Goal: Information Seeking & Learning: Learn about a topic

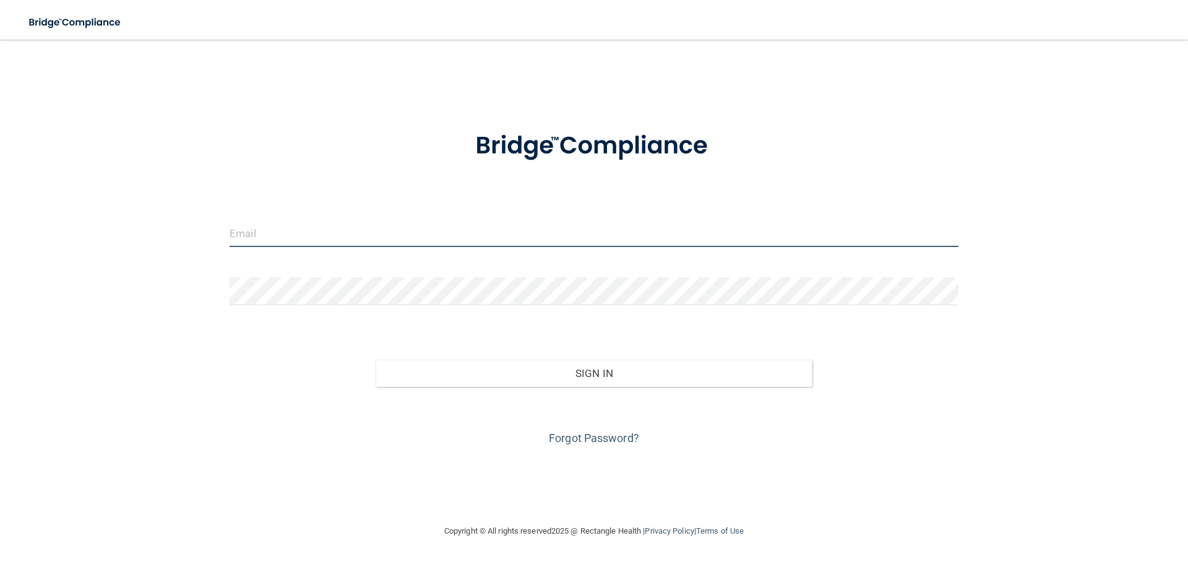
click at [426, 235] on input "email" at bounding box center [594, 233] width 729 height 28
type input "[PERSON_NAME][EMAIL_ADDRESS][DOMAIN_NAME]"
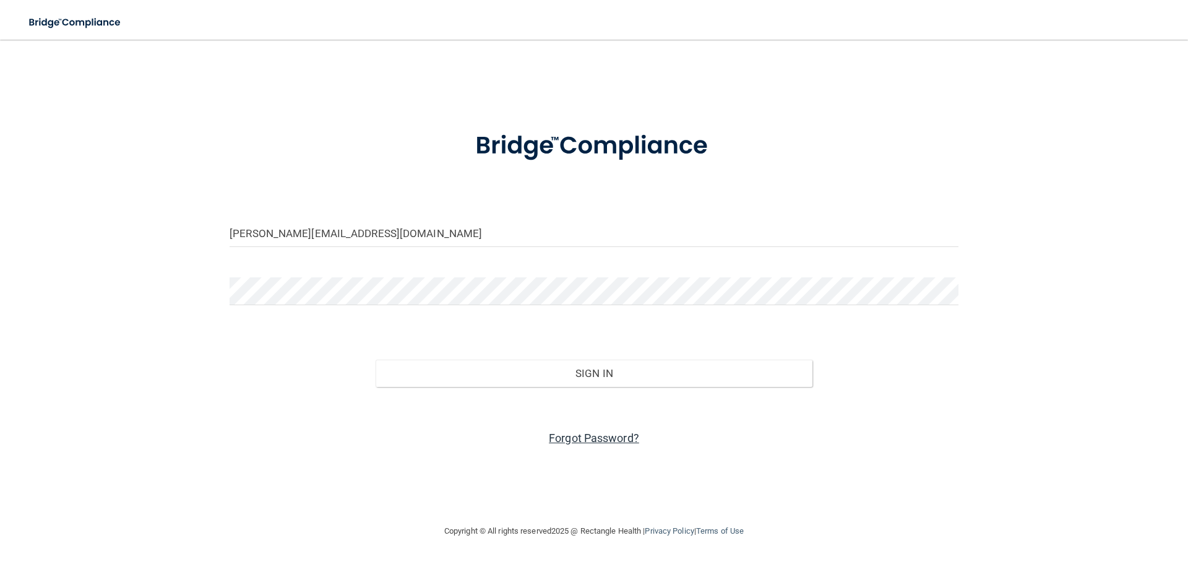
click at [574, 441] on link "Forgot Password?" at bounding box center [594, 437] width 90 height 13
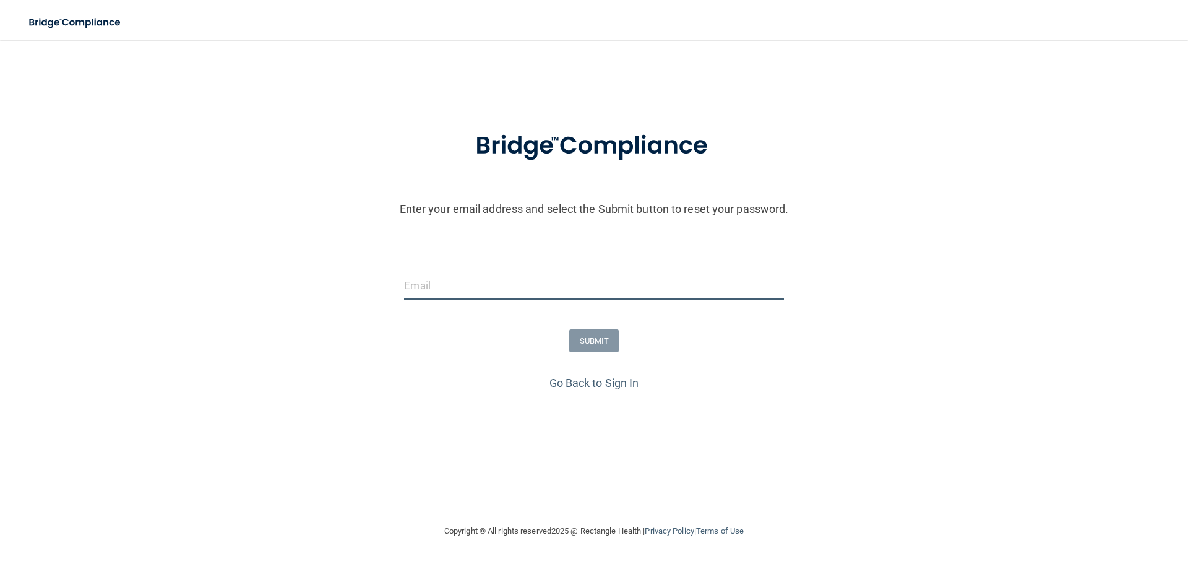
click at [524, 278] on input "email" at bounding box center [593, 286] width 379 height 28
type input "[PERSON_NAME][EMAIL_ADDRESS][DOMAIN_NAME]"
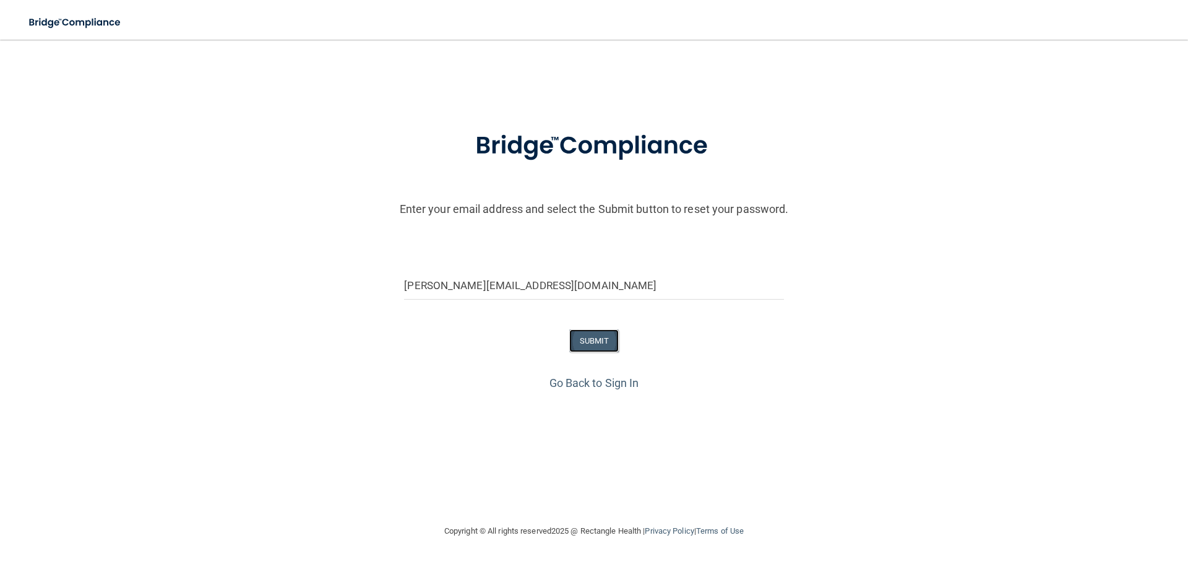
click at [594, 340] on button "SUBMIT" at bounding box center [594, 340] width 50 height 23
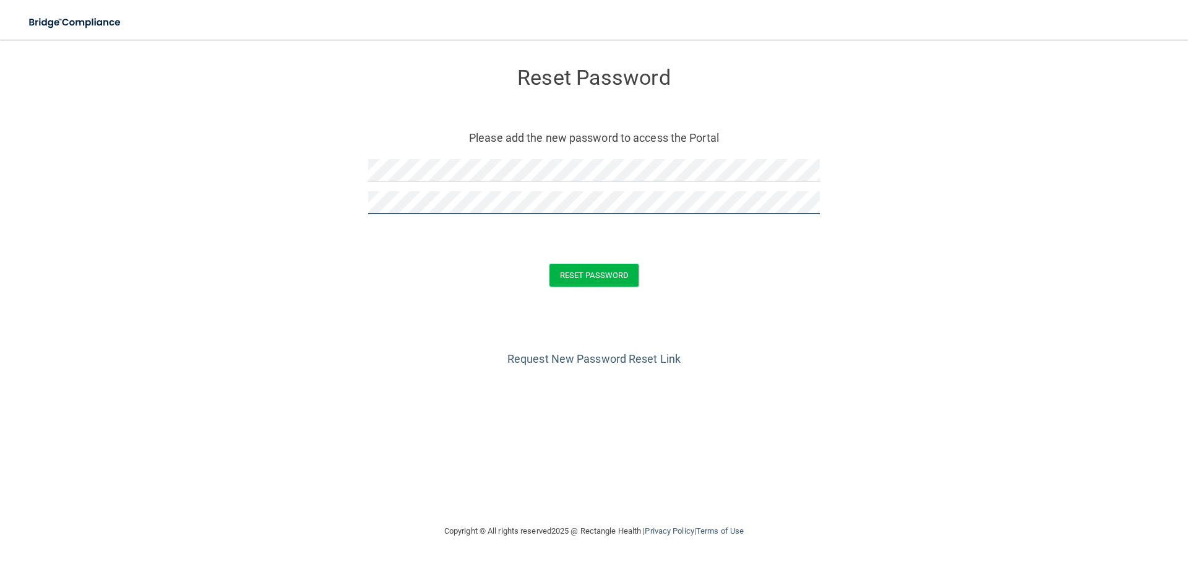
click at [550, 264] on button "Reset Password" at bounding box center [594, 275] width 89 height 23
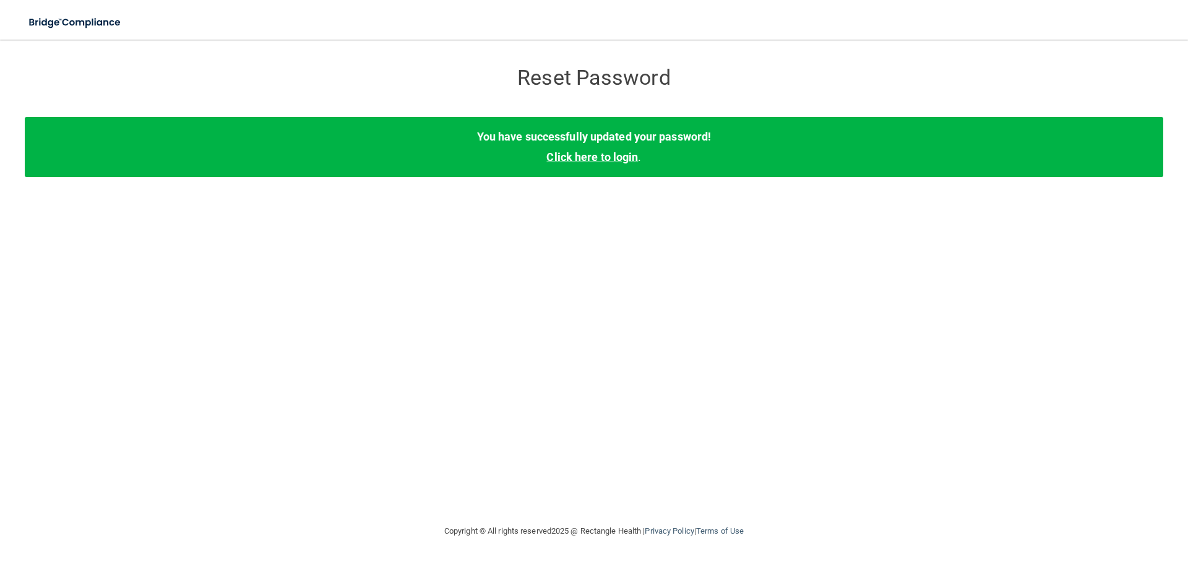
click at [600, 153] on link "Click here to login" at bounding box center [592, 156] width 92 height 13
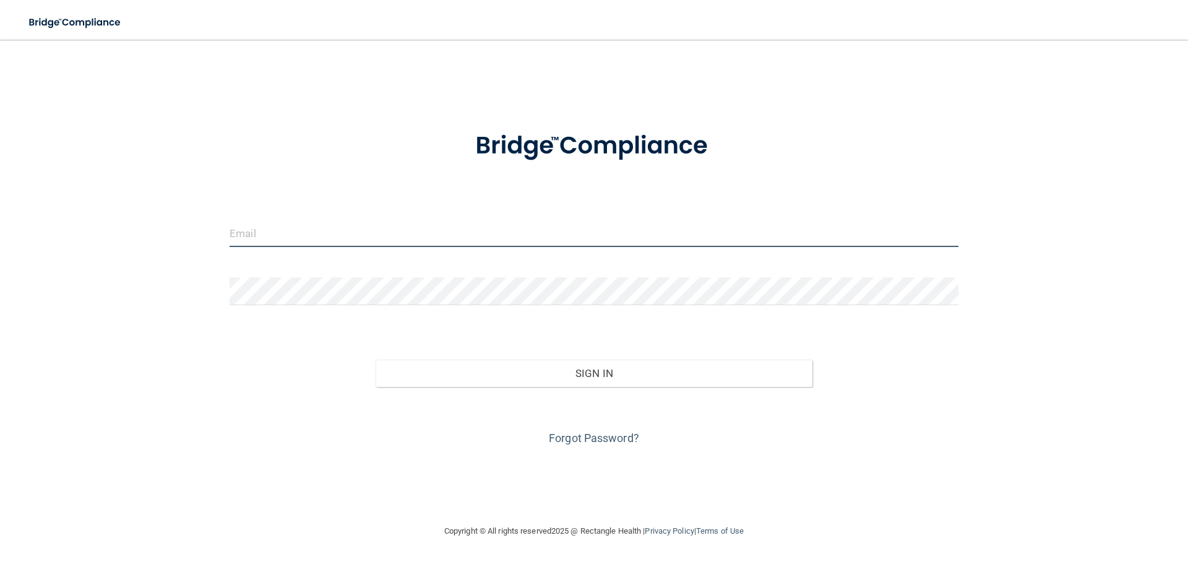
click at [428, 229] on input "email" at bounding box center [594, 233] width 729 height 28
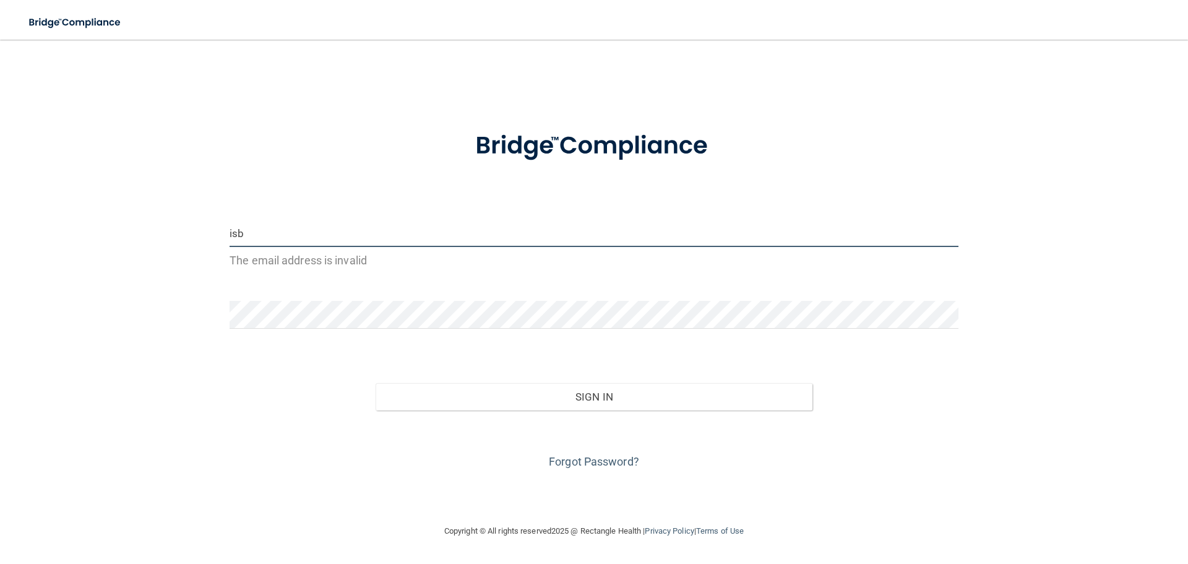
type input "[PERSON_NAME][EMAIL_ADDRESS][DOMAIN_NAME]"
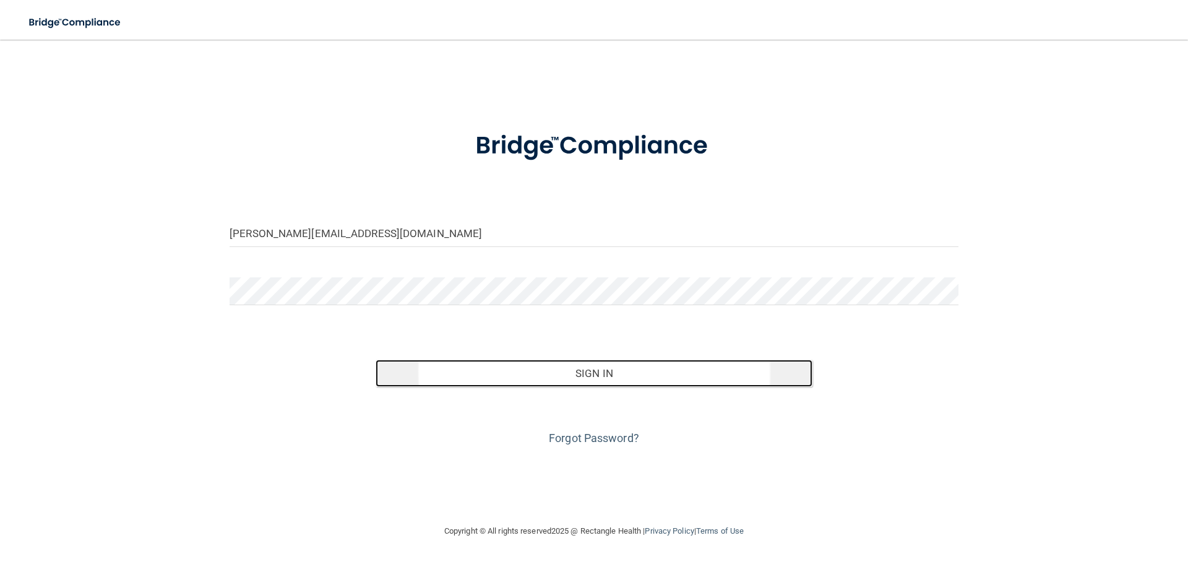
click at [527, 375] on button "Sign In" at bounding box center [595, 373] width 438 height 27
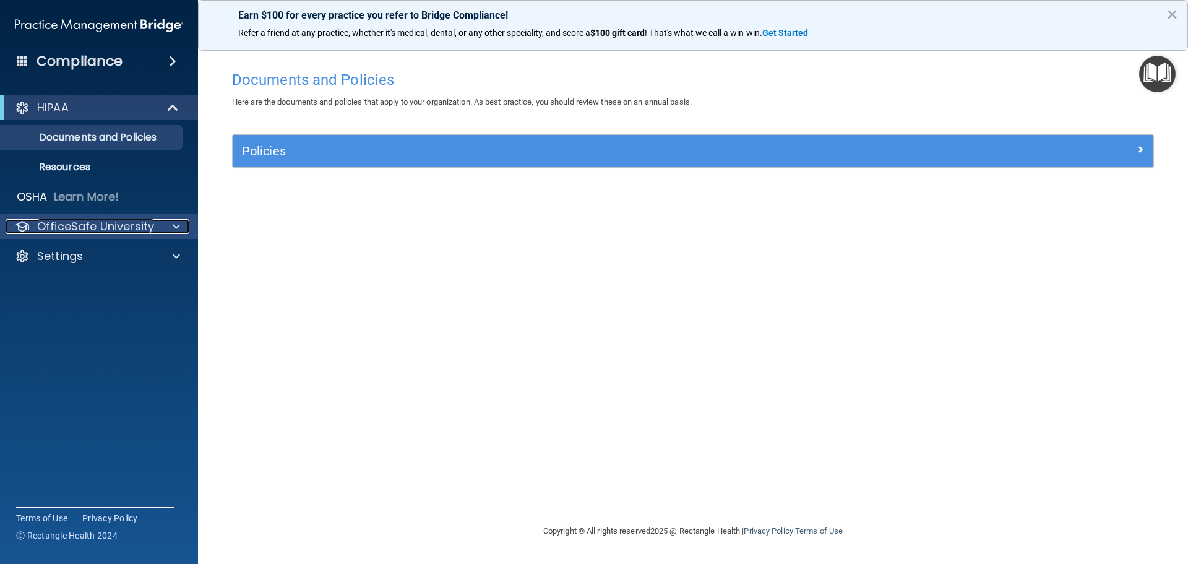
click at [93, 219] on p "OfficeSafe University" at bounding box center [95, 226] width 117 height 15
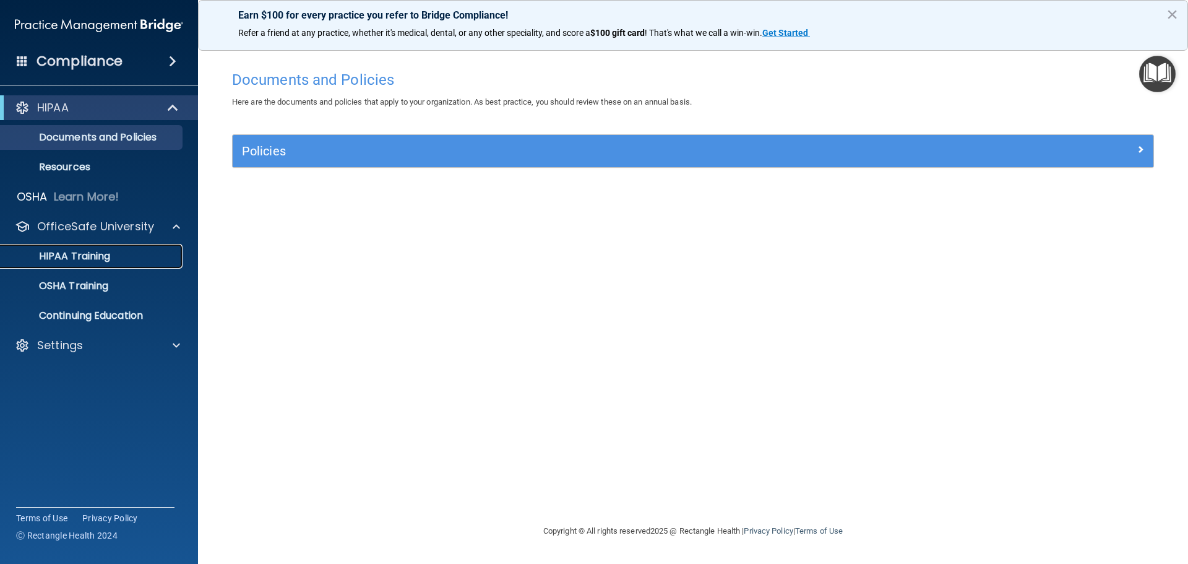
click at [116, 254] on div "HIPAA Training" at bounding box center [92, 256] width 169 height 12
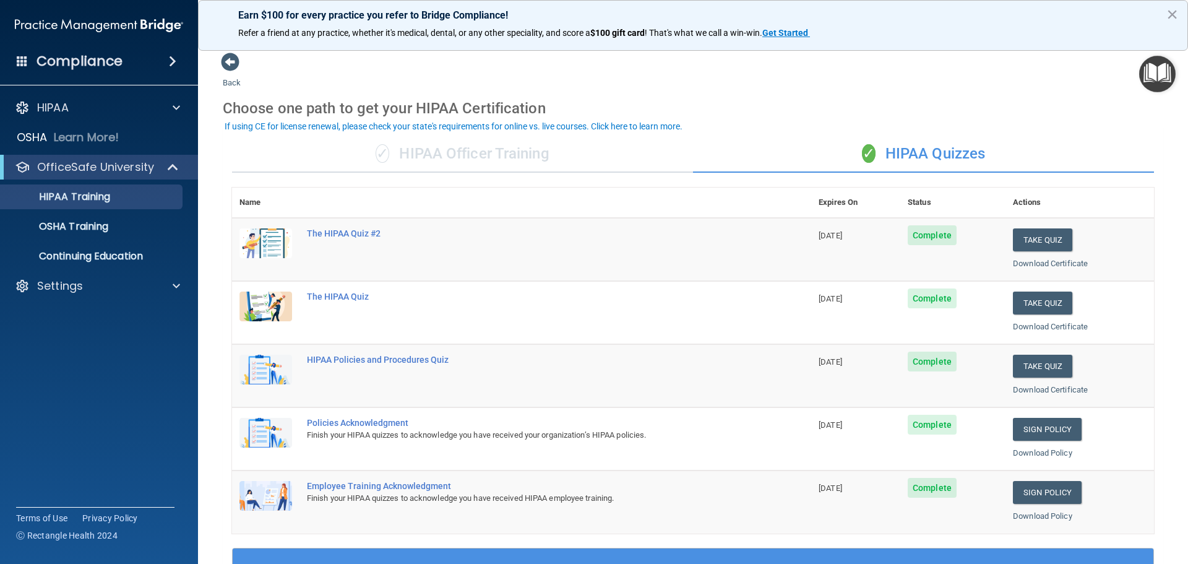
click at [904, 163] on div "✓ HIPAA Quizzes" at bounding box center [923, 154] width 461 height 37
click at [172, 173] on span at bounding box center [174, 167] width 11 height 15
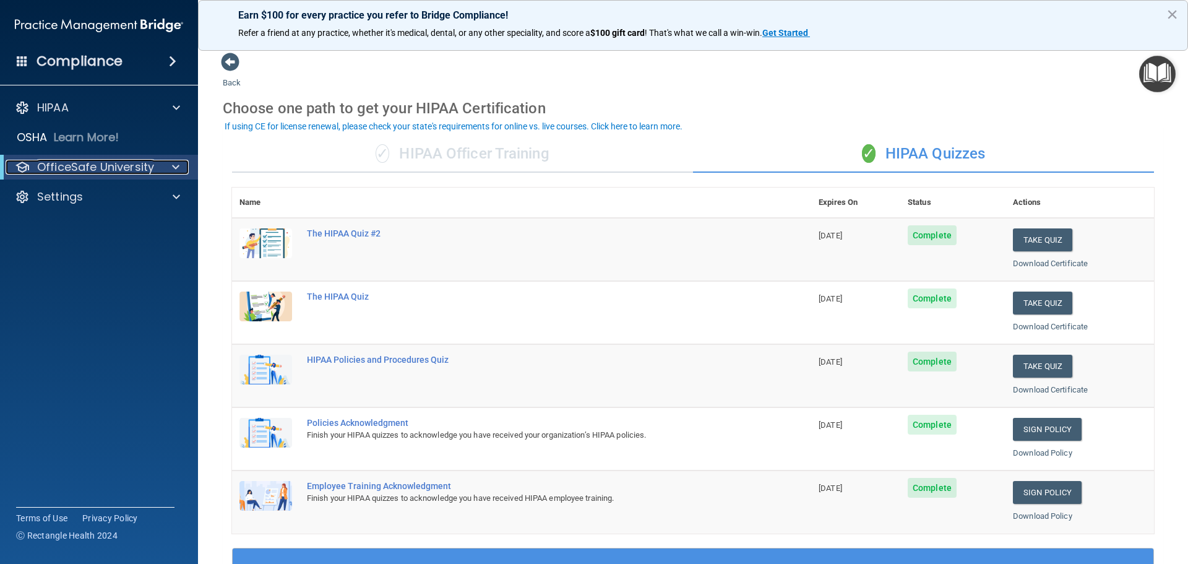
click at [172, 173] on span at bounding box center [175, 167] width 7 height 15
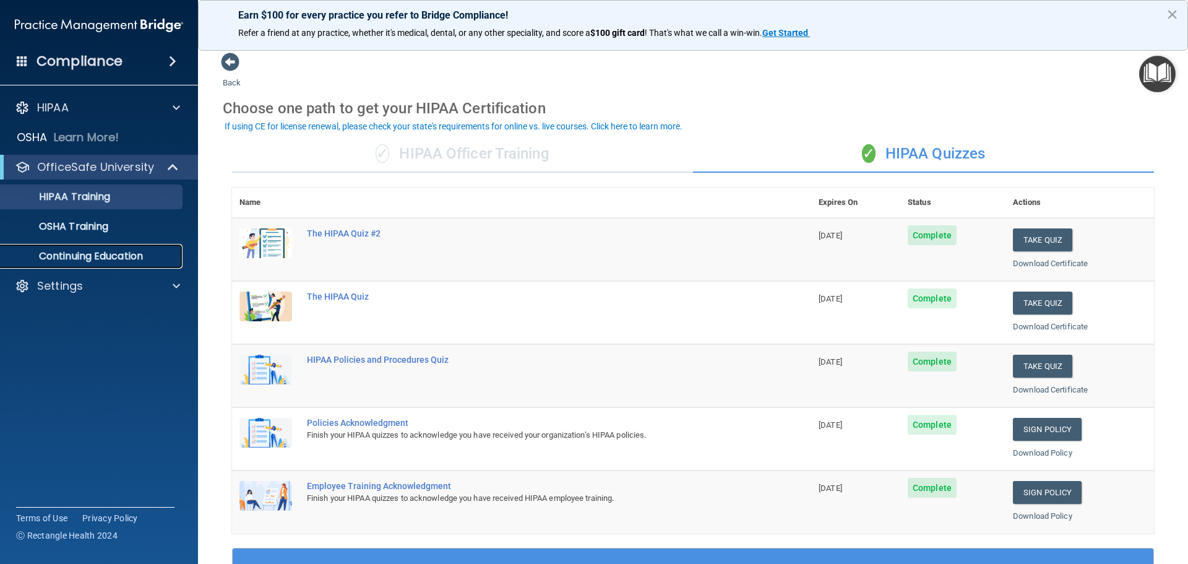
click at [120, 254] on p "Continuing Education" at bounding box center [92, 256] width 169 height 12
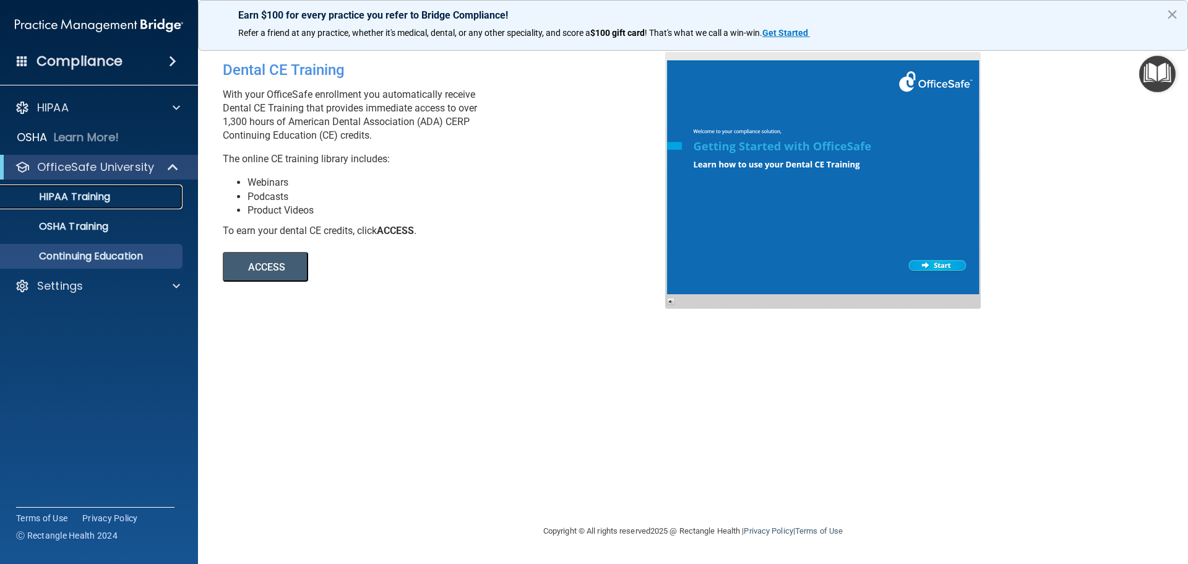
click at [114, 197] on div "HIPAA Training" at bounding box center [92, 197] width 169 height 12
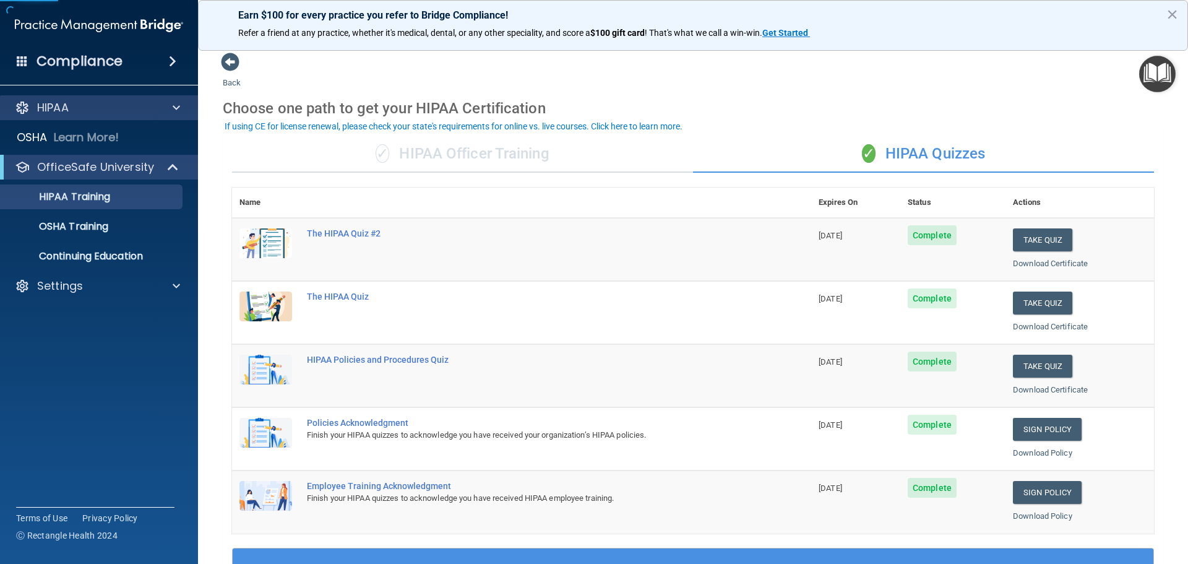
click at [170, 116] on div "HIPAA" at bounding box center [99, 107] width 199 height 25
click at [181, 112] on div at bounding box center [174, 107] width 31 height 15
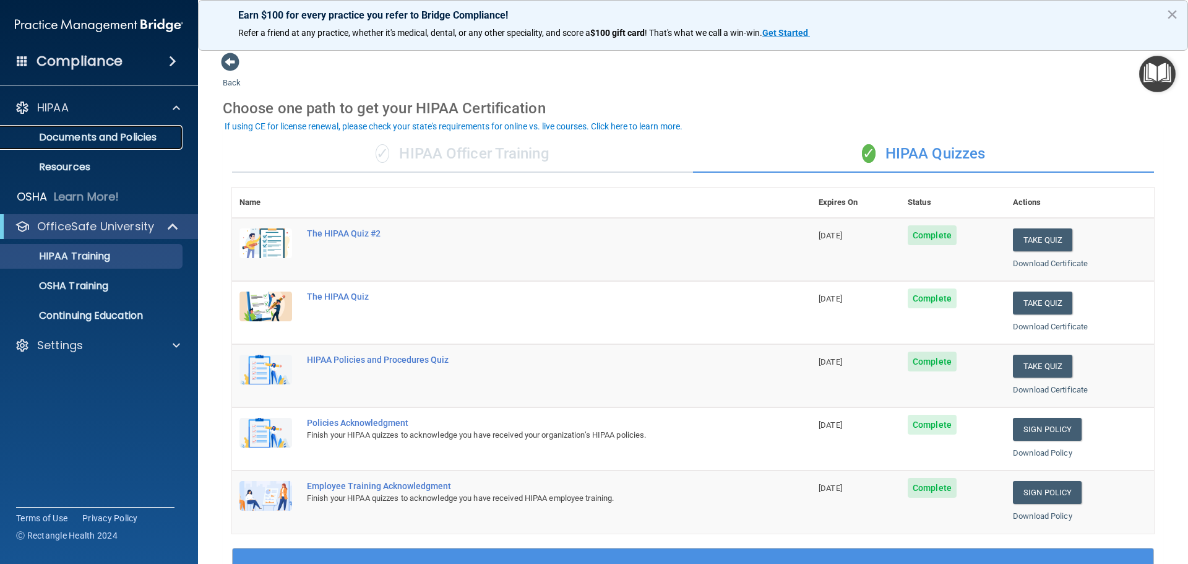
click at [160, 127] on link "Documents and Policies" at bounding box center [85, 137] width 195 height 25
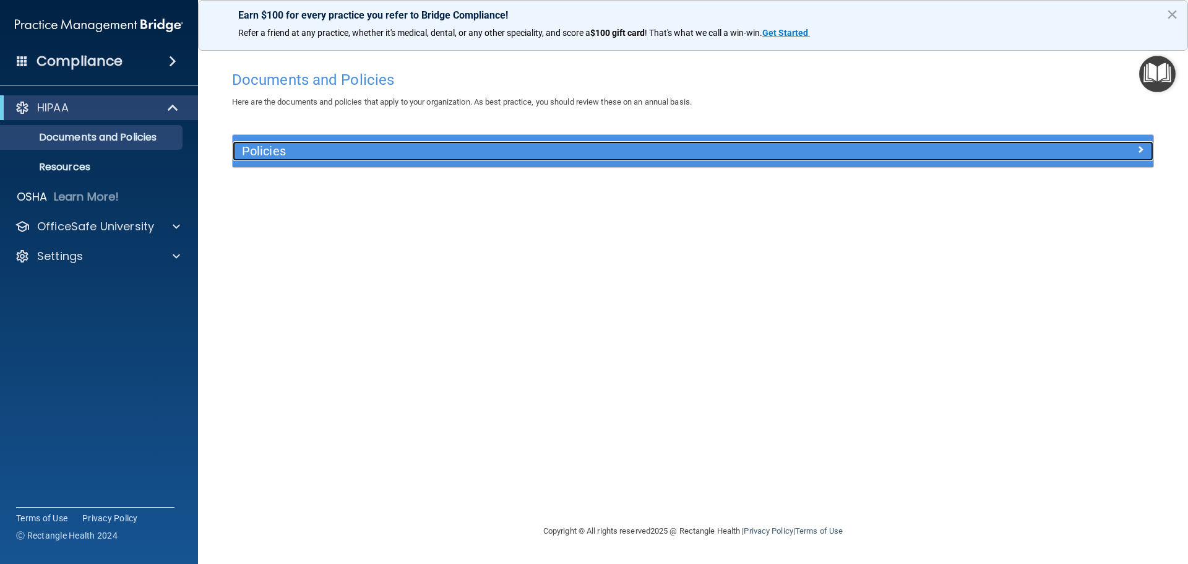
click at [387, 153] on h5 "Policies" at bounding box center [578, 151] width 672 height 14
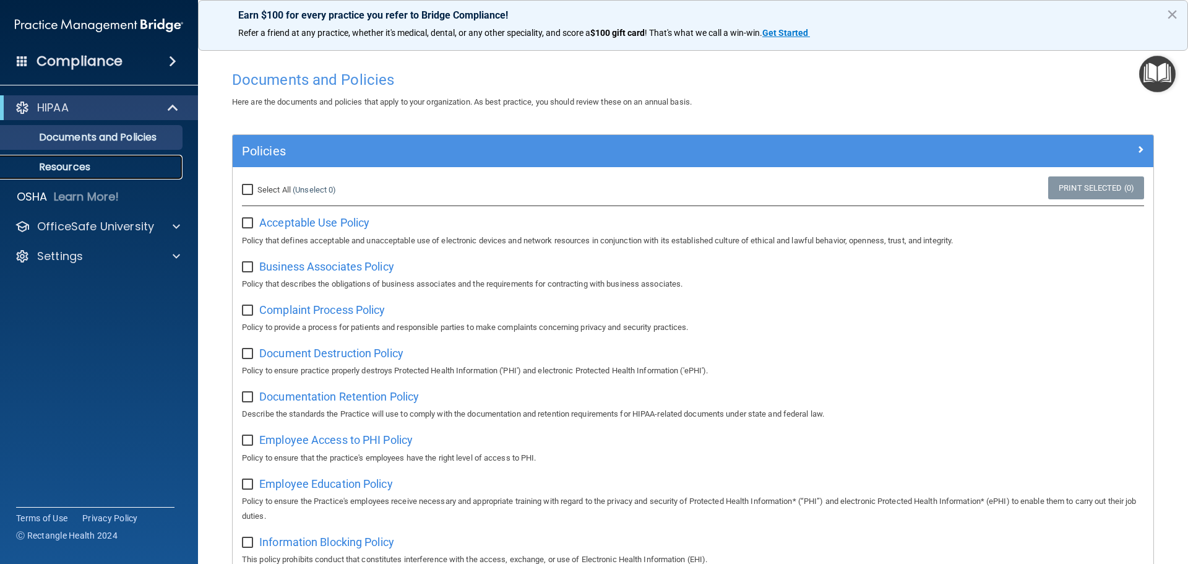
click at [104, 165] on p "Resources" at bounding box center [92, 167] width 169 height 12
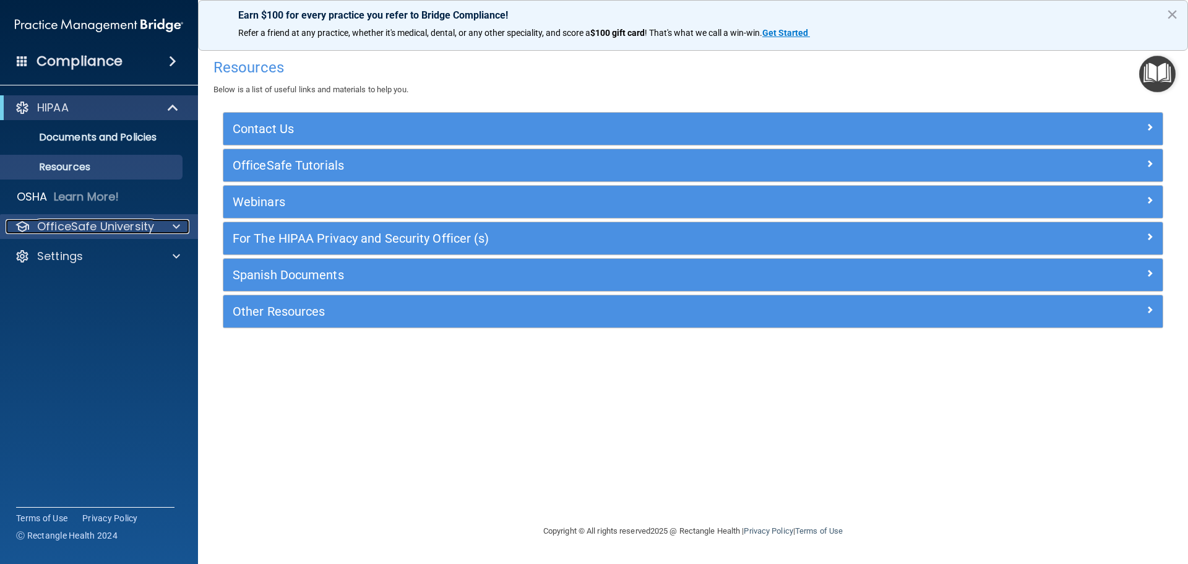
click at [163, 222] on div at bounding box center [174, 226] width 31 height 15
click at [109, 220] on p "OfficeSafe University" at bounding box center [95, 226] width 117 height 15
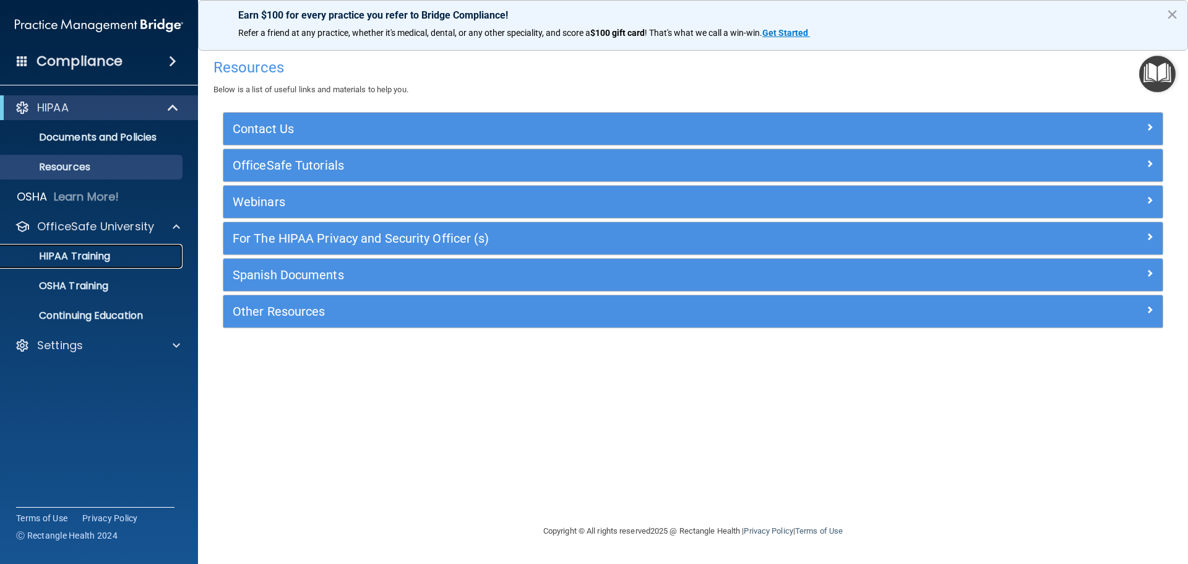
click at [108, 248] on link "HIPAA Training" at bounding box center [85, 256] width 195 height 25
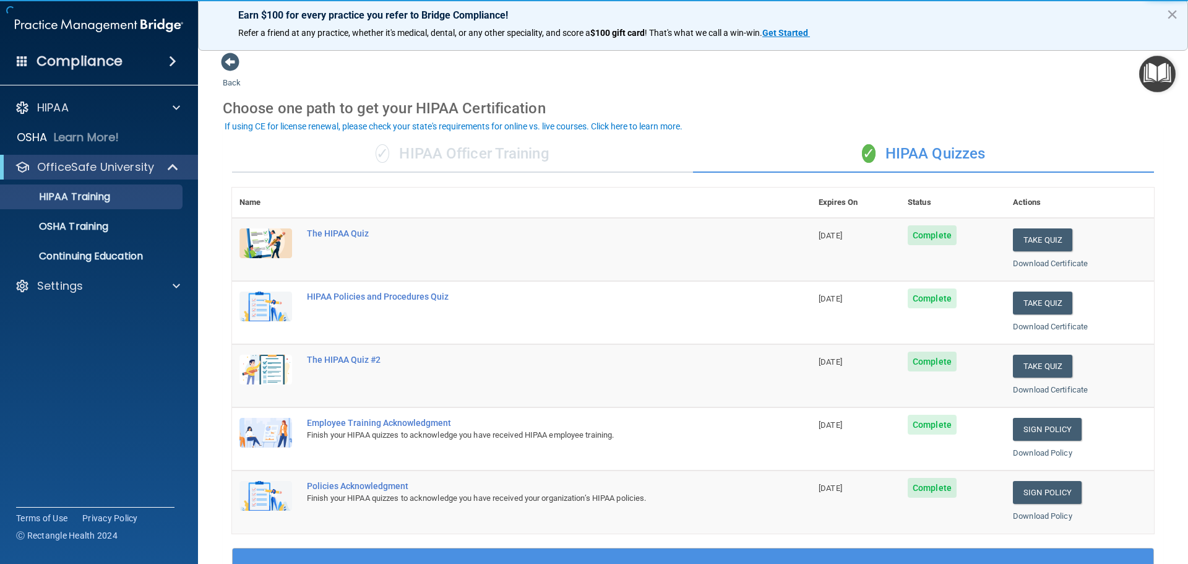
click at [498, 150] on div "✓ HIPAA Officer Training" at bounding box center [462, 154] width 461 height 37
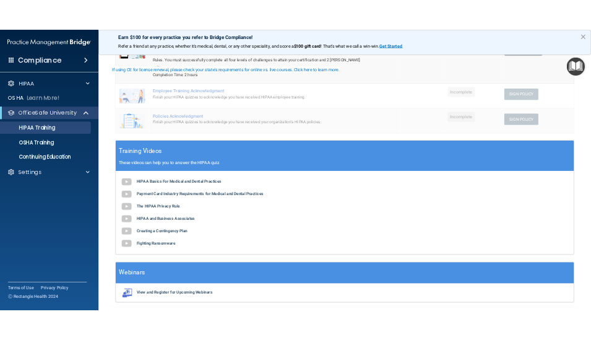
scroll to position [228, 0]
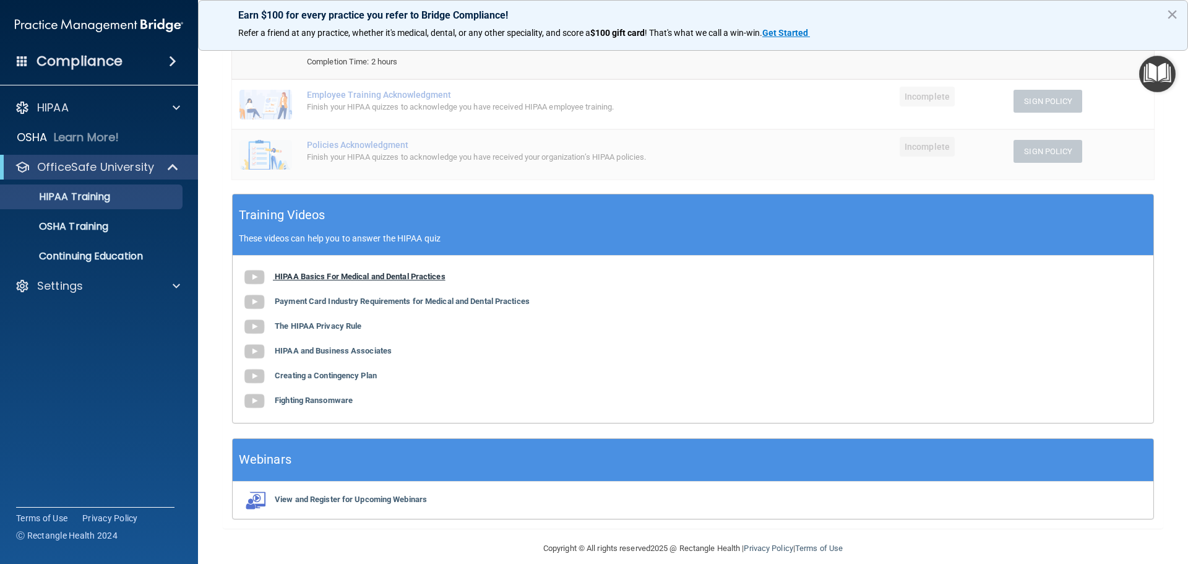
drag, startPoint x: 398, startPoint y: 261, endPoint x: 372, endPoint y: 261, distance: 26.0
click at [372, 272] on b "HIPAA Basics For Medical and Dental Practices" at bounding box center [360, 276] width 171 height 9
click at [417, 296] on b "Payment Card Industry Requirements for Medical and Dental Practices" at bounding box center [402, 300] width 255 height 9
click at [332, 321] on b "The HIPAA Privacy Rule" at bounding box center [318, 325] width 87 height 9
click at [368, 346] on b "HIPAA and Business Associates" at bounding box center [333, 350] width 117 height 9
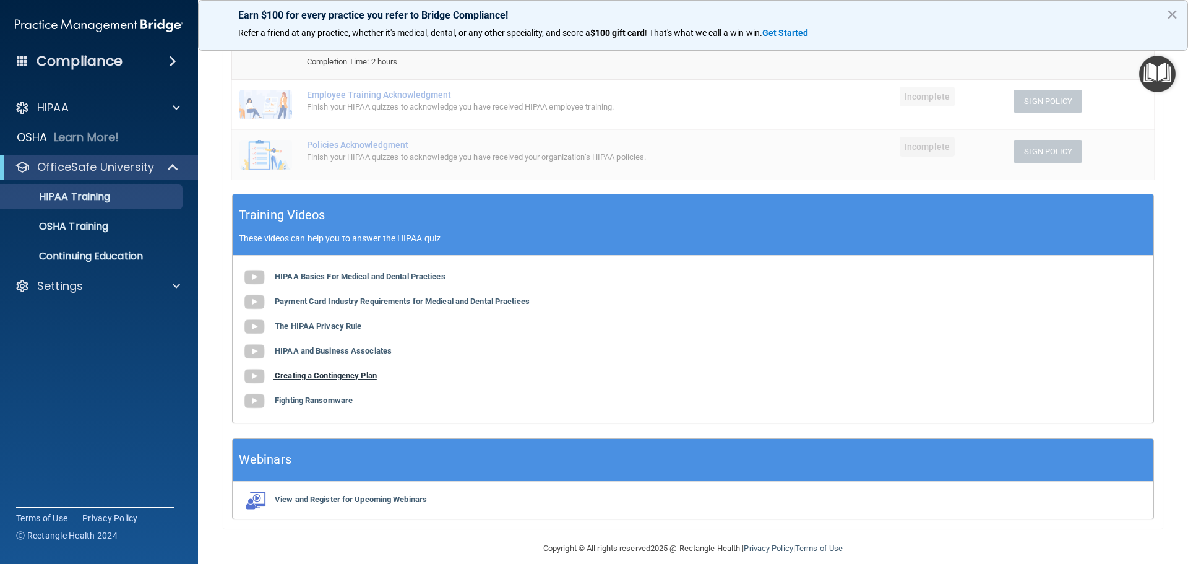
click at [340, 371] on b "Creating a Contingency Plan" at bounding box center [326, 375] width 102 height 9
click at [322, 395] on b "Fighting Ransomware" at bounding box center [314, 399] width 78 height 9
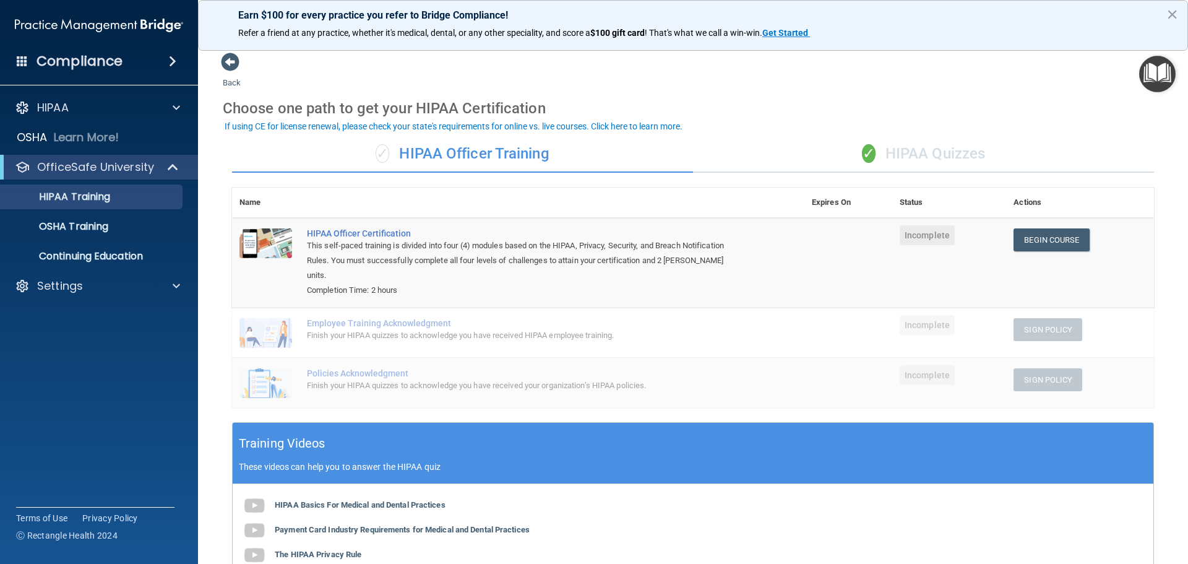
click at [900, 155] on div "✓ HIPAA Quizzes" at bounding box center [923, 154] width 461 height 37
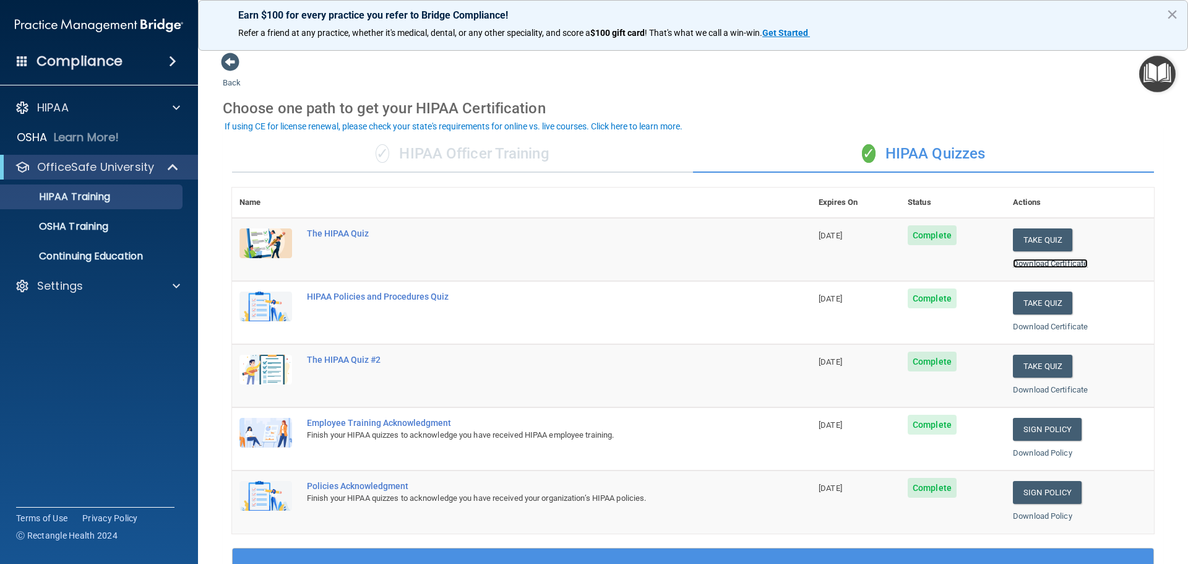
click at [1050, 264] on link "Download Certificate" at bounding box center [1050, 263] width 75 height 9
